Goal: Find specific page/section: Find specific page/section

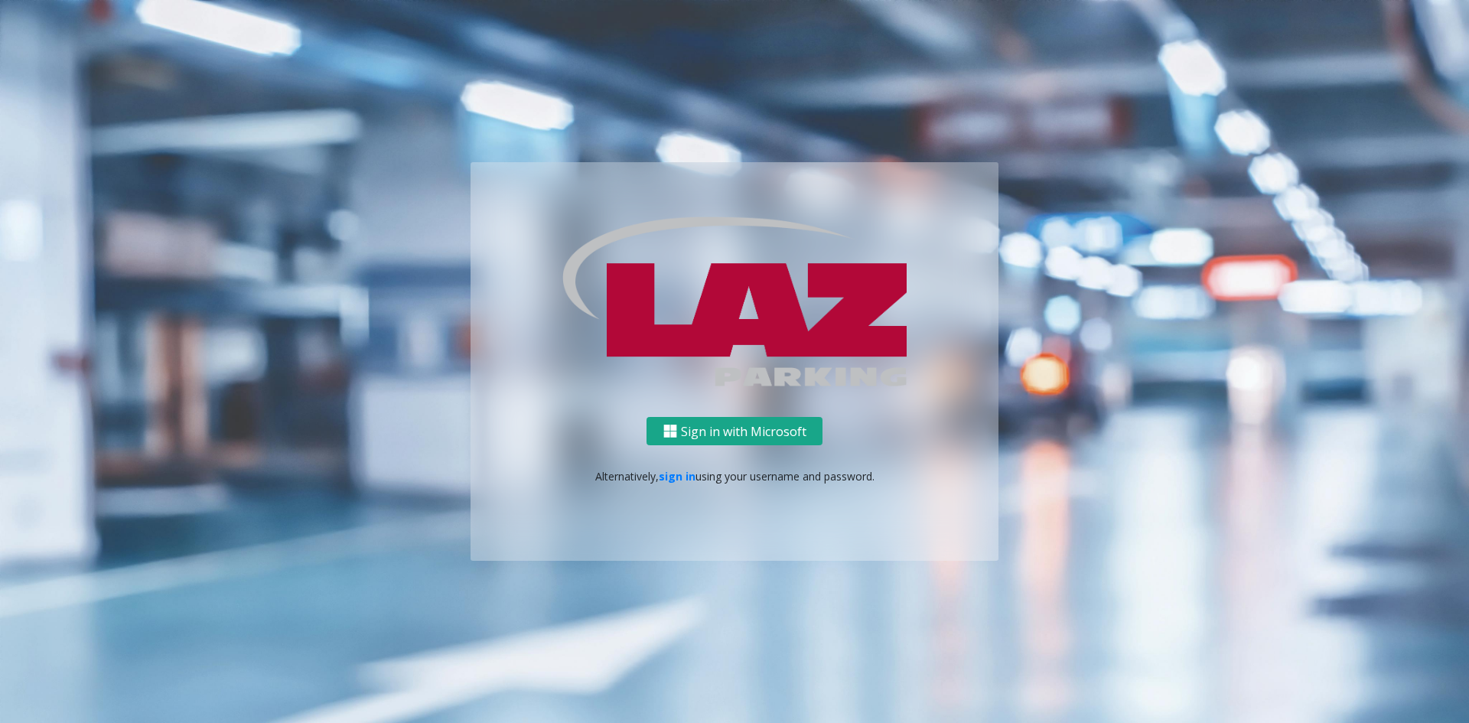
click at [733, 431] on button "Sign in with Microsoft" at bounding box center [734, 431] width 176 height 28
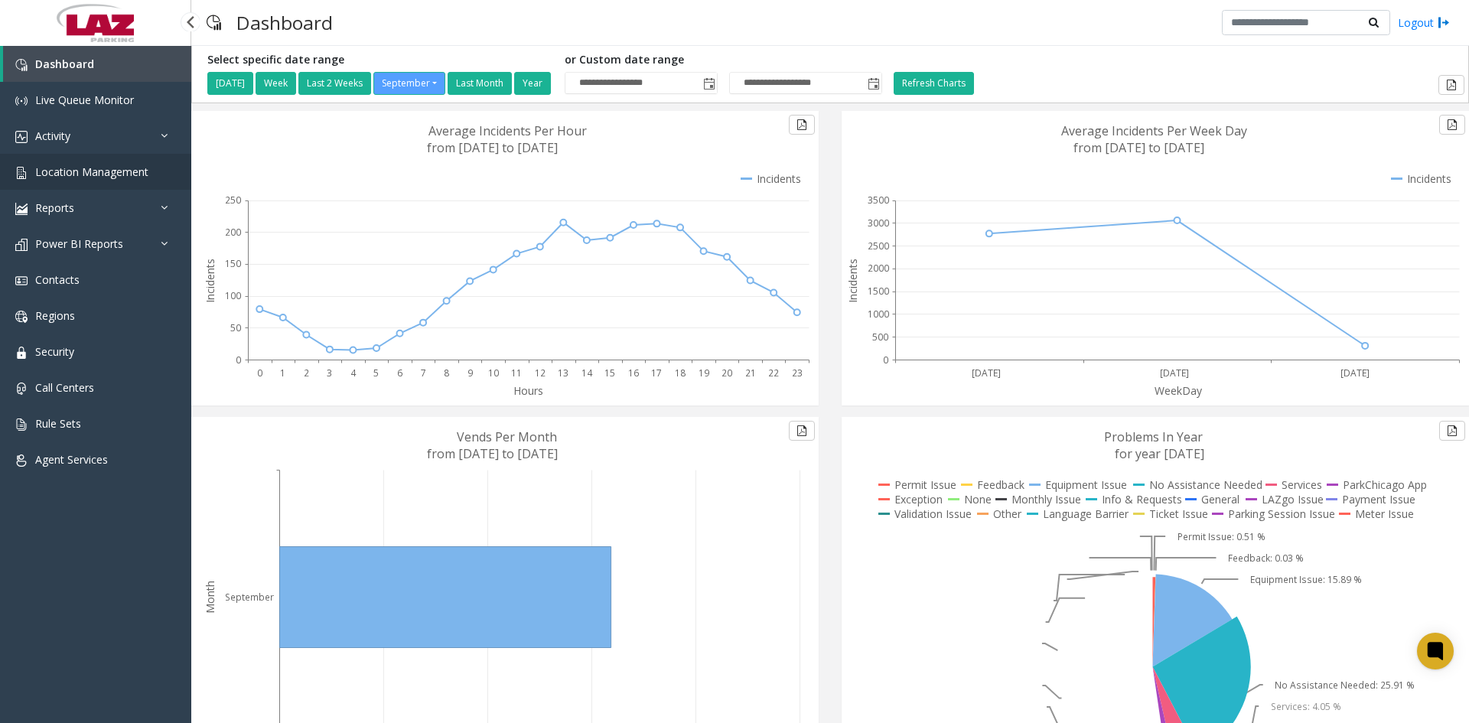
click at [106, 158] on link "Location Management" at bounding box center [95, 172] width 191 height 36
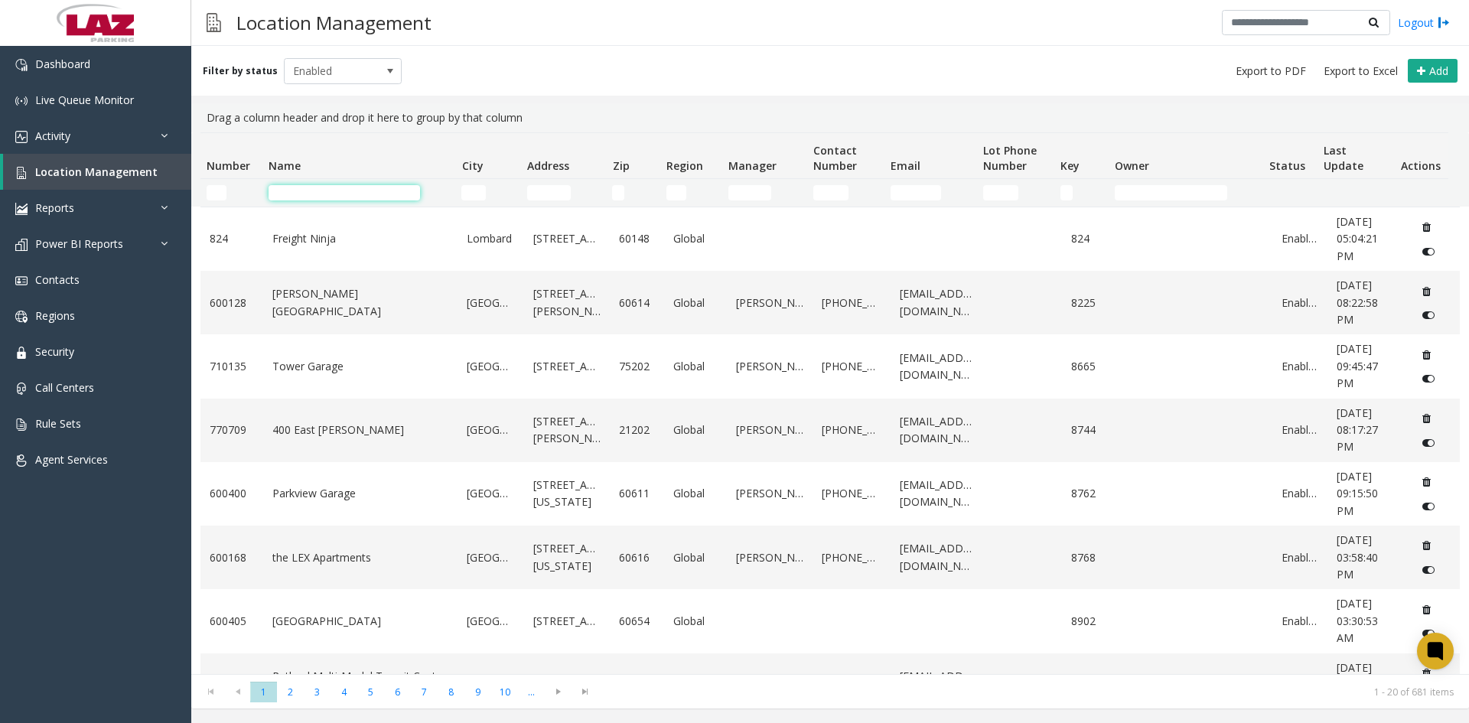
click at [311, 198] on input "Name Filter" at bounding box center [344, 192] width 151 height 15
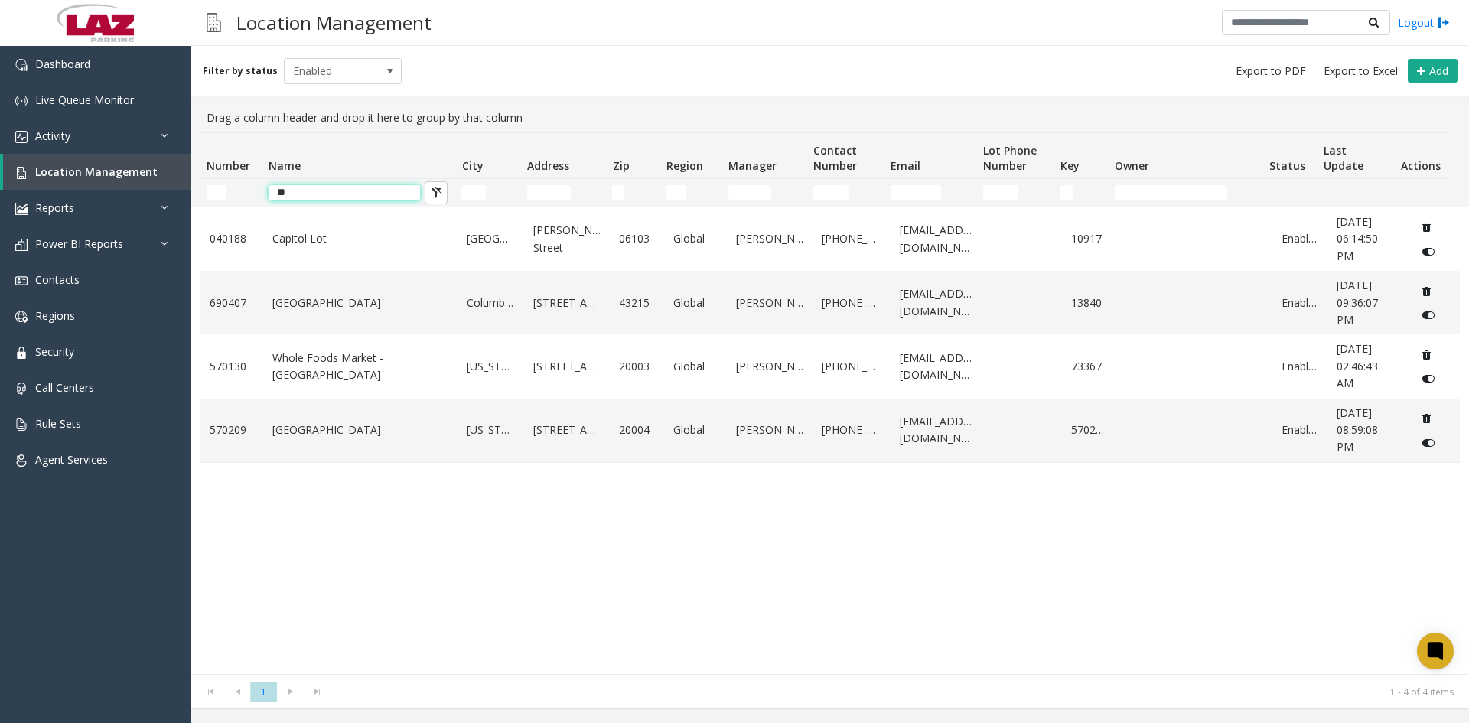
type input "*"
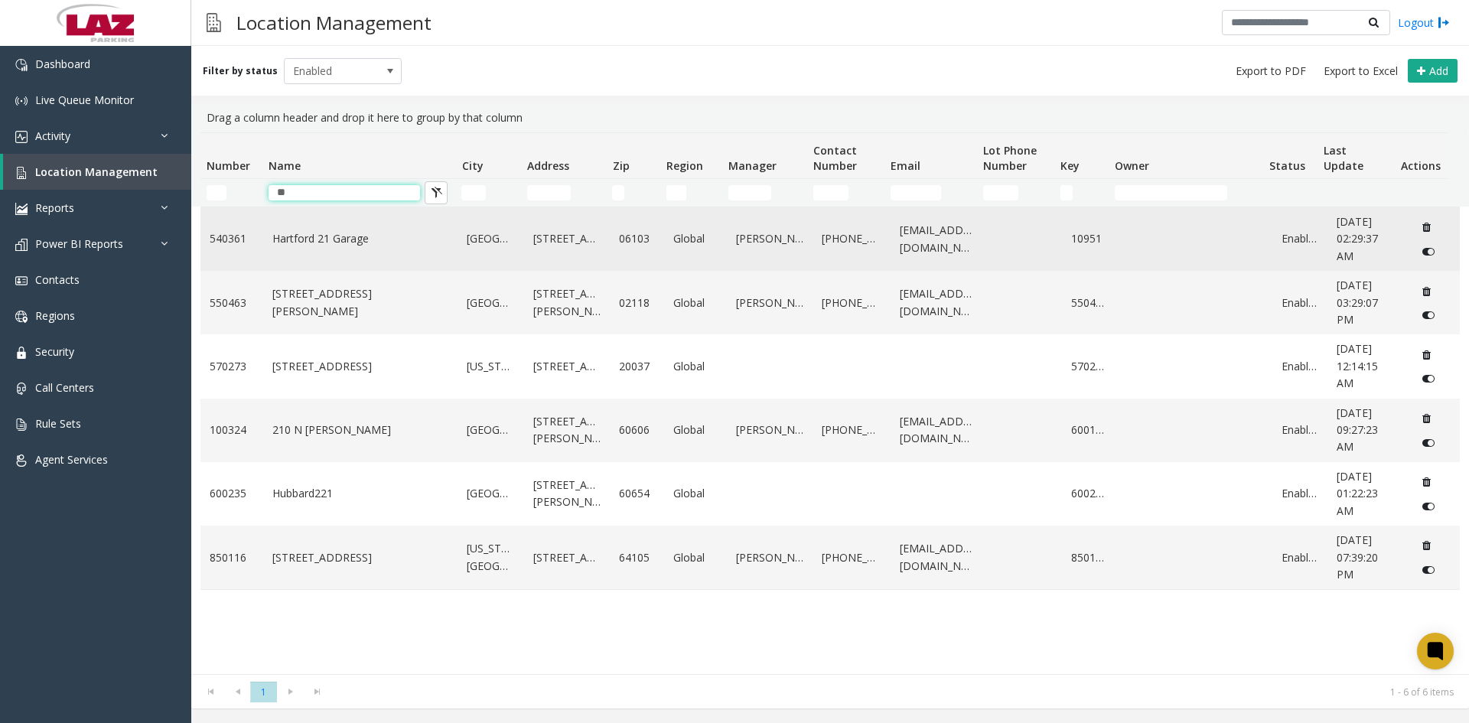
type input "**"
click at [331, 239] on link "Hartford 21 Garage" at bounding box center [360, 238] width 177 height 17
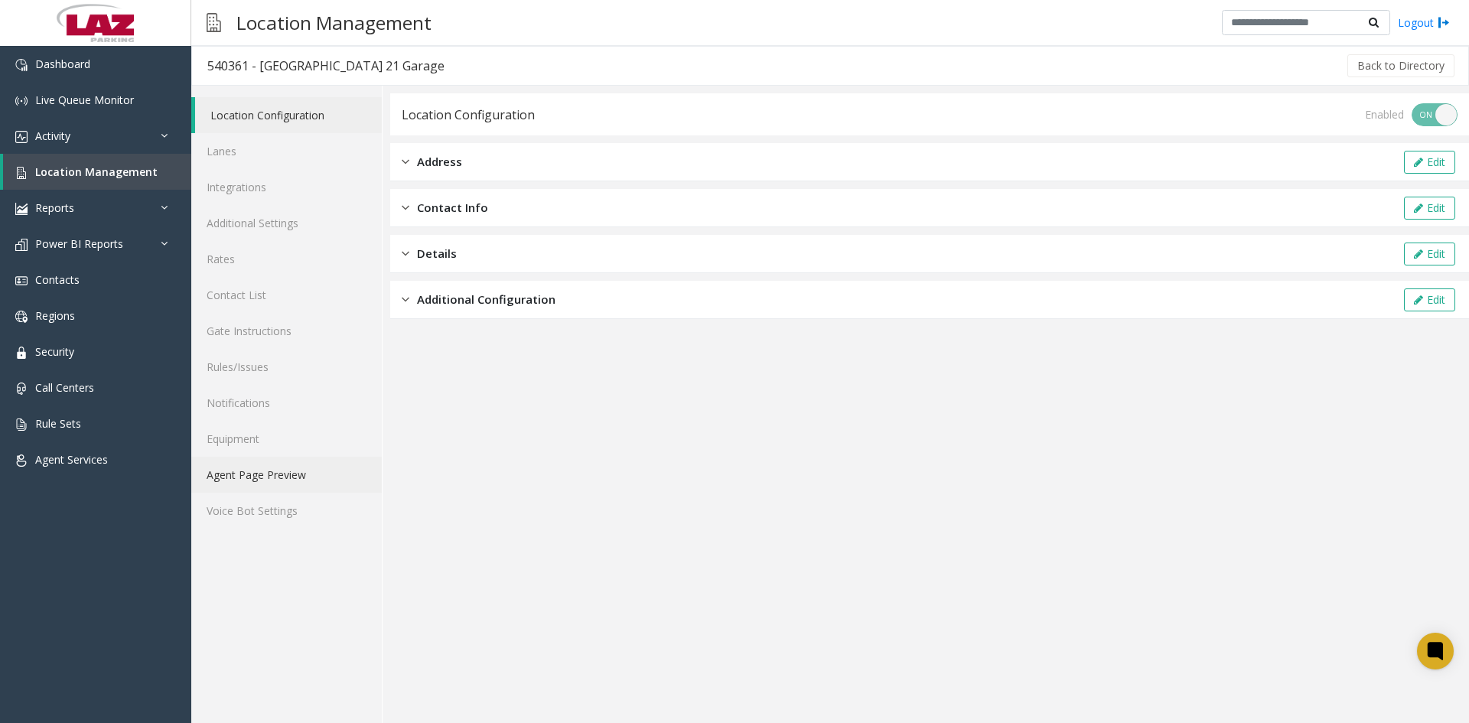
click at [242, 480] on link "Agent Page Preview" at bounding box center [286, 475] width 190 height 36
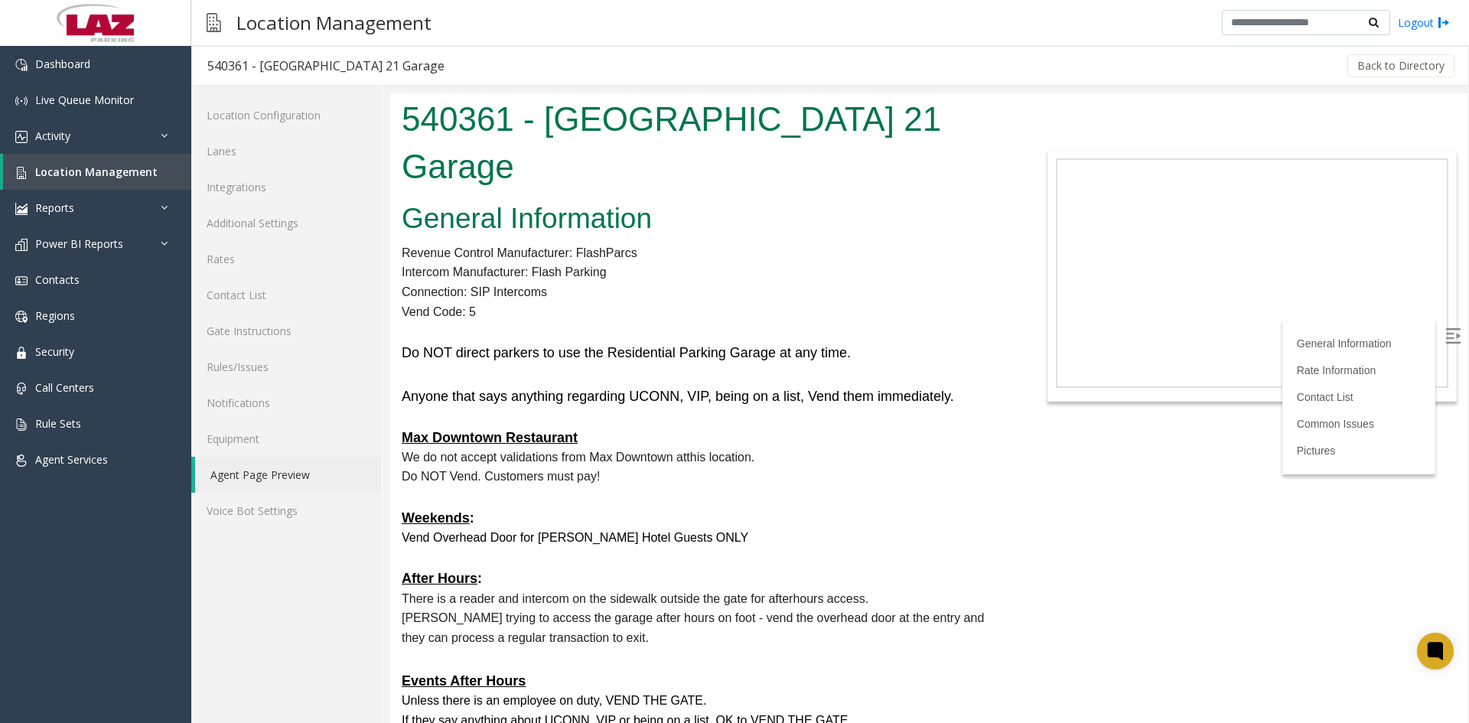
click at [1445, 337] on img at bounding box center [1452, 335] width 15 height 15
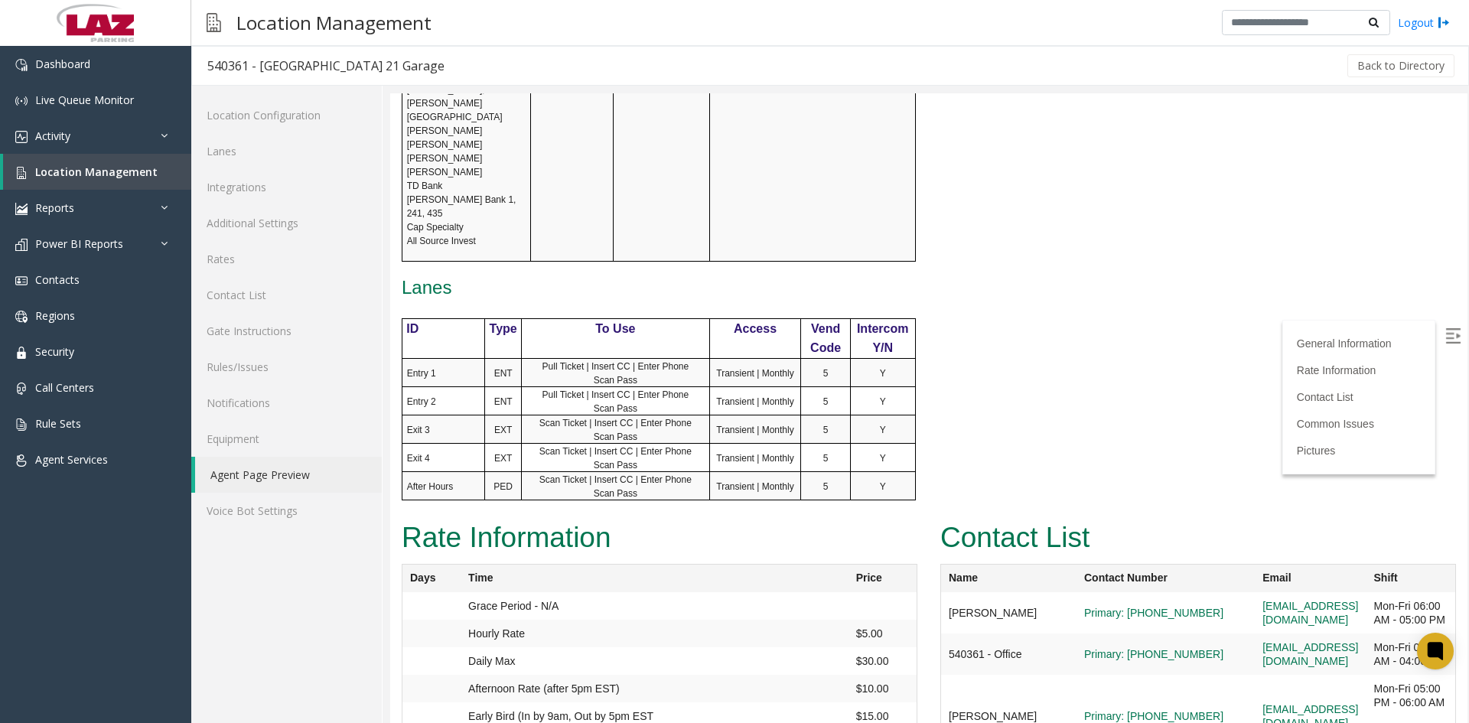
scroll to position [1836, 0]
